Goal: Book appointment/travel/reservation

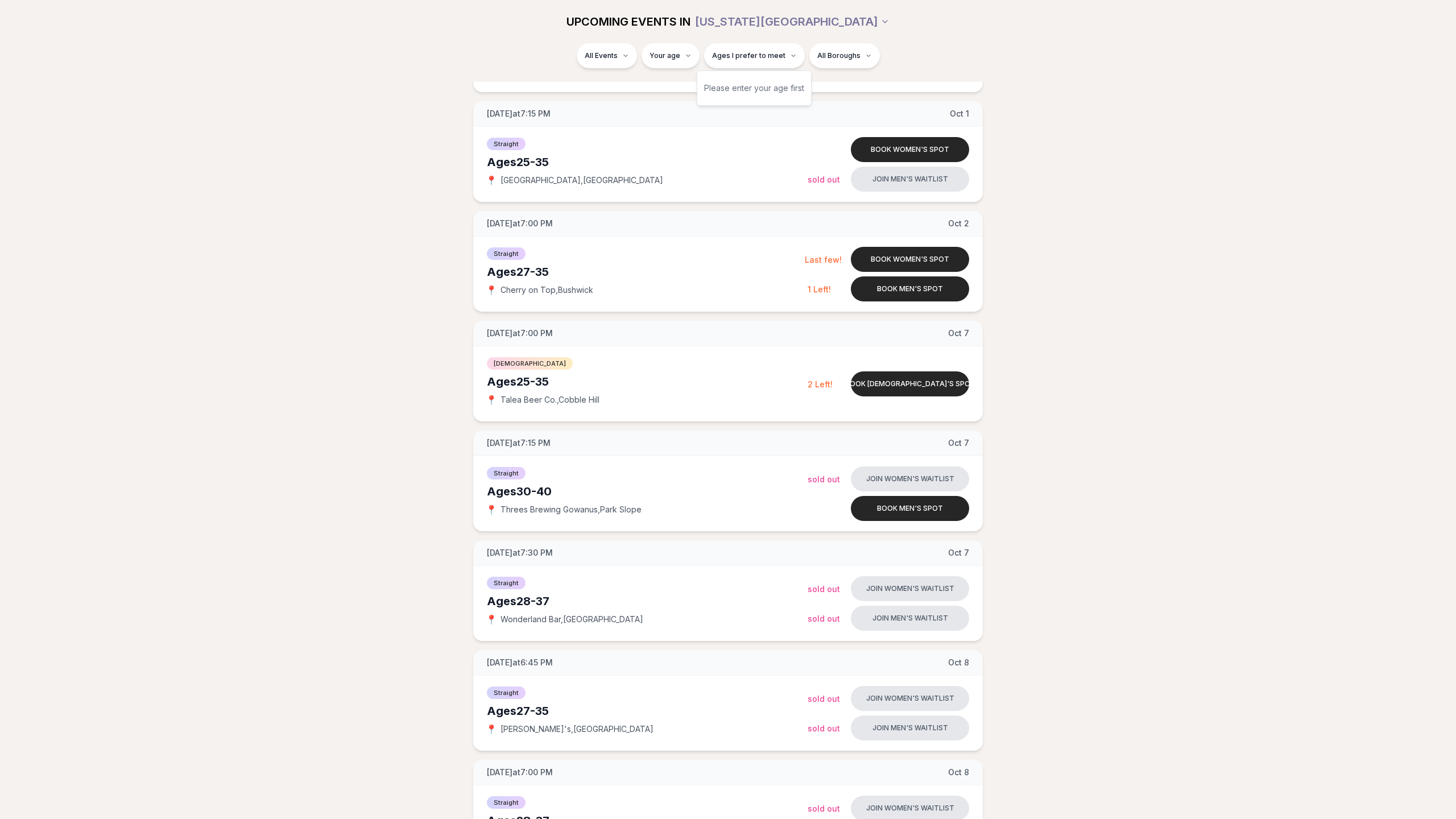
scroll to position [2222, 0]
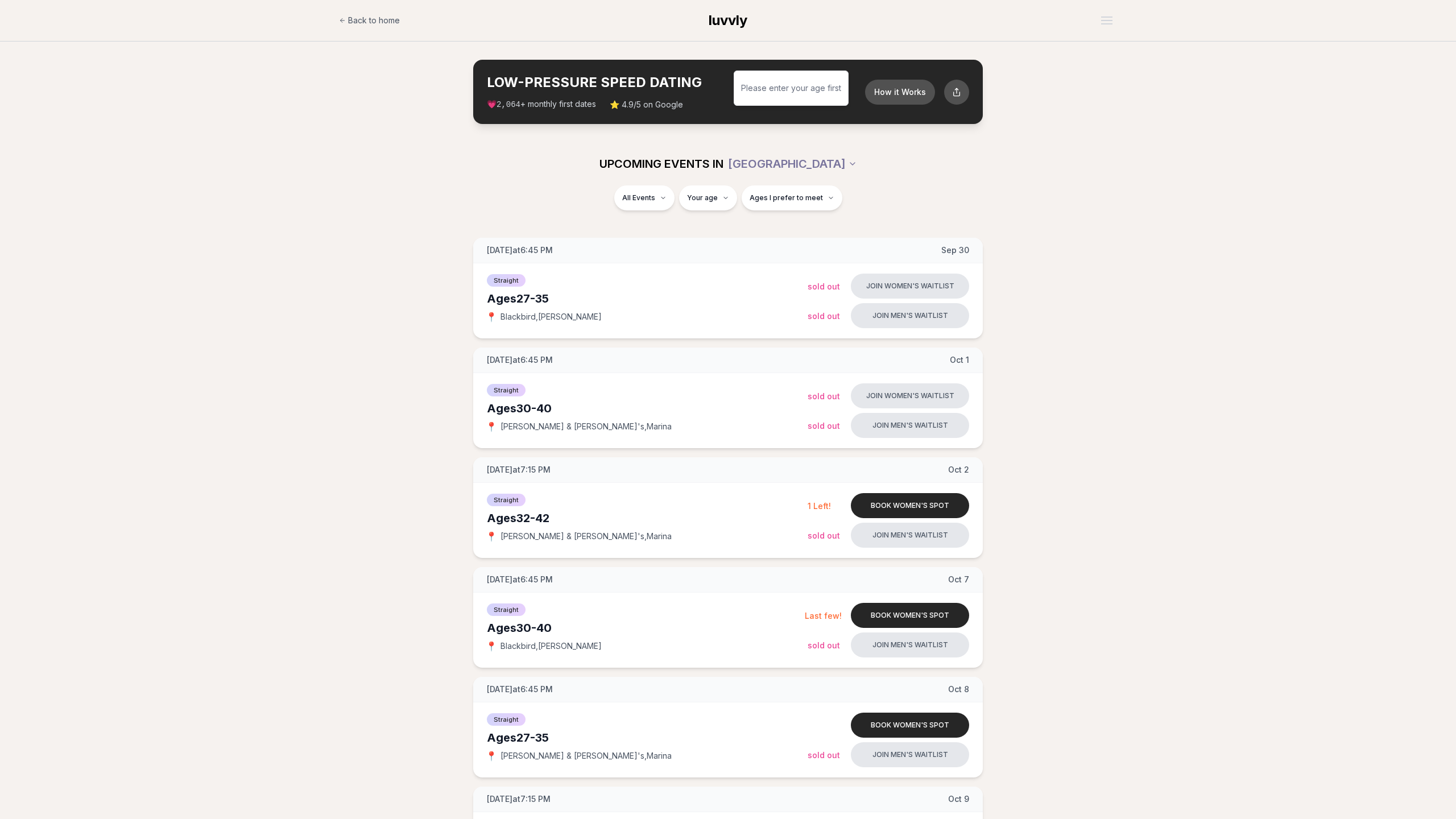
scroll to position [1353, 0]
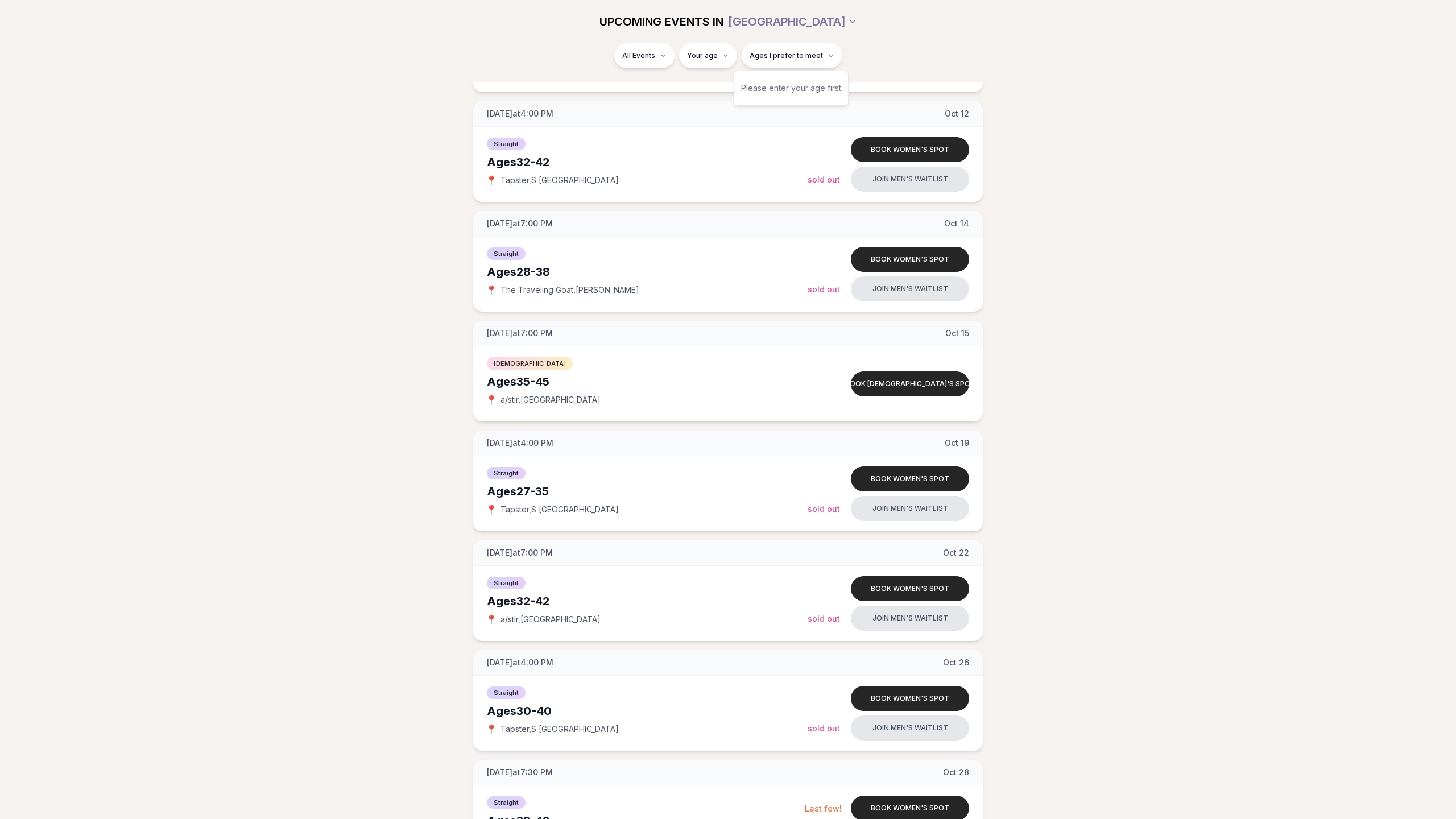
scroll to position [1243, 0]
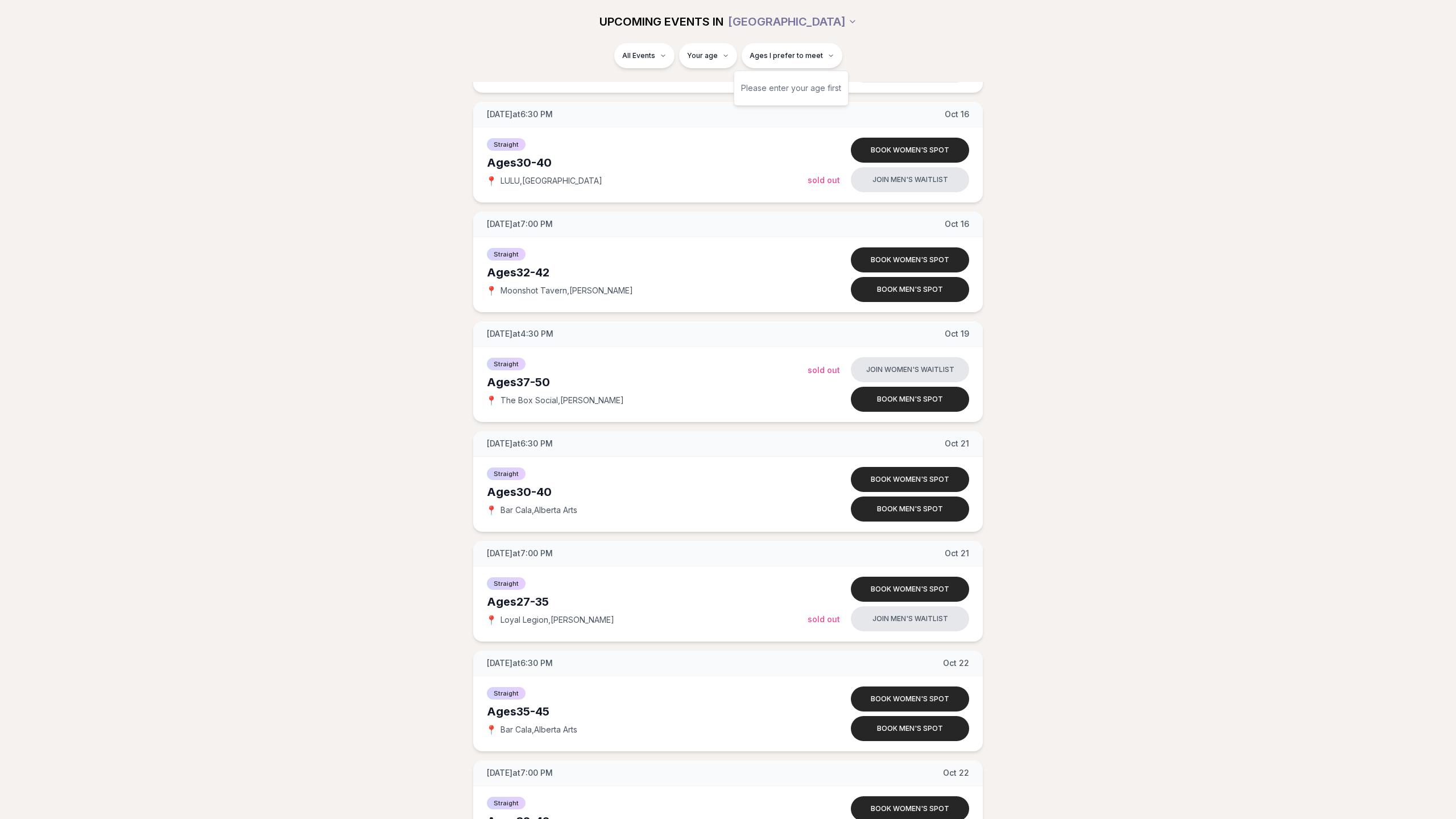
scroll to position [2935, 0]
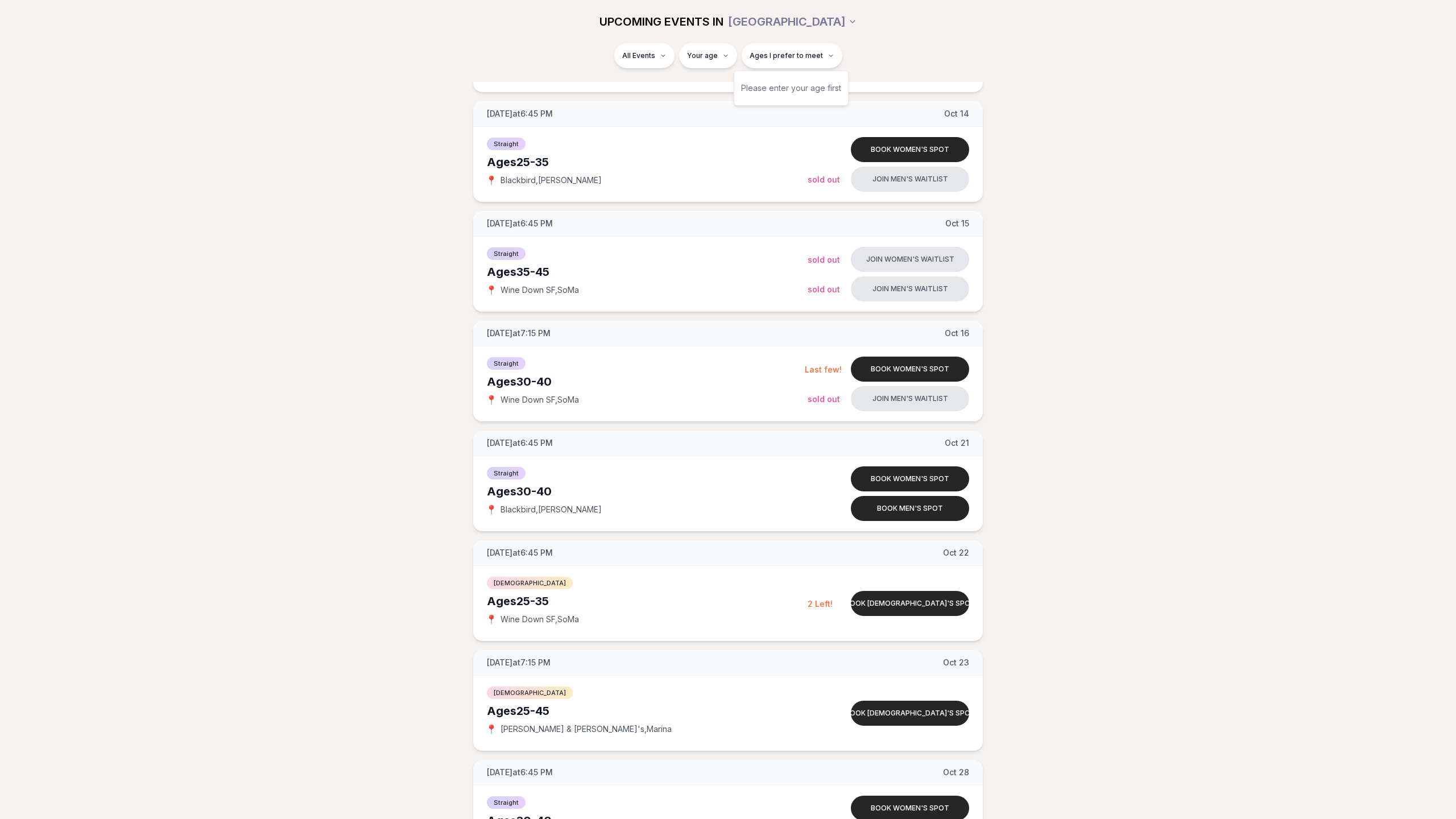
scroll to position [1353, 0]
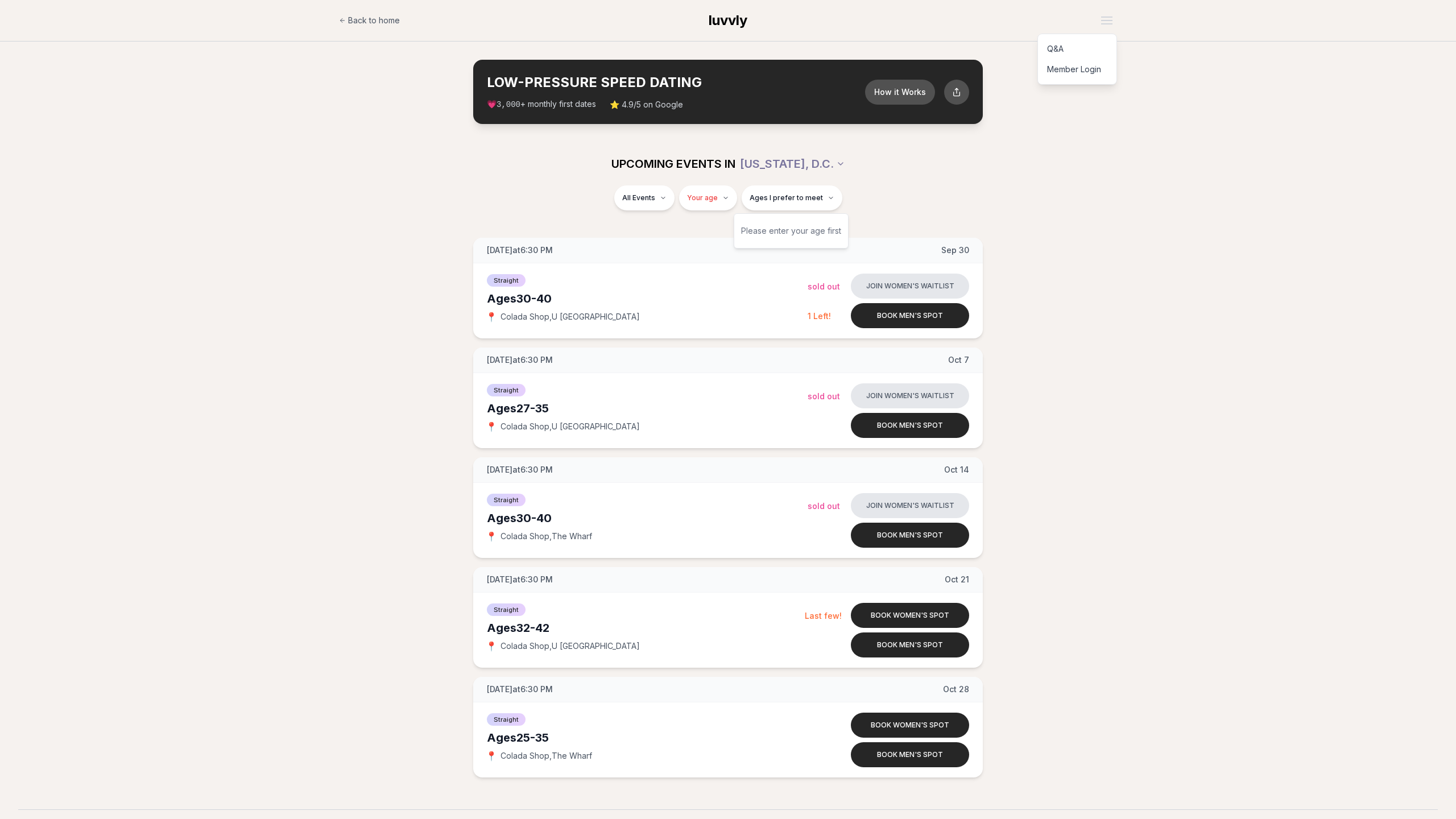
scroll to position [255, 0]
